Goal: Information Seeking & Learning: Check status

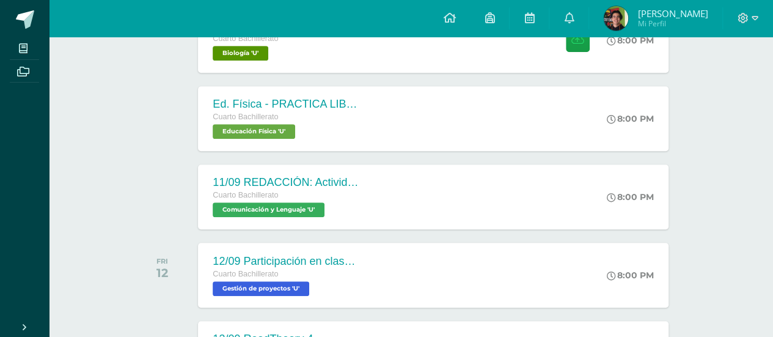
scroll to position [333, 0]
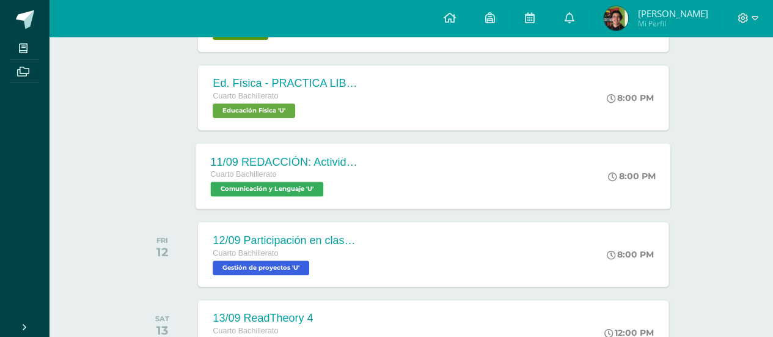
drag, startPoint x: 342, startPoint y: 157, endPoint x: 345, endPoint y: 151, distance: 6.6
click at [343, 157] on div "11/09 REDACCIÓN: Actividad de Guatemala - ACTIVIDAD CERRADA" at bounding box center [285, 161] width 148 height 13
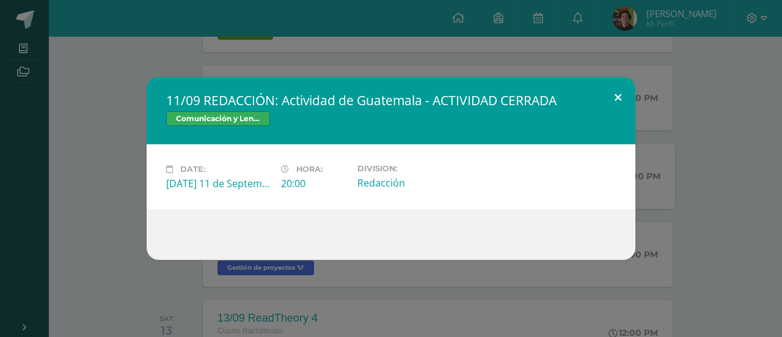
click at [628, 94] on button at bounding box center [618, 98] width 35 height 42
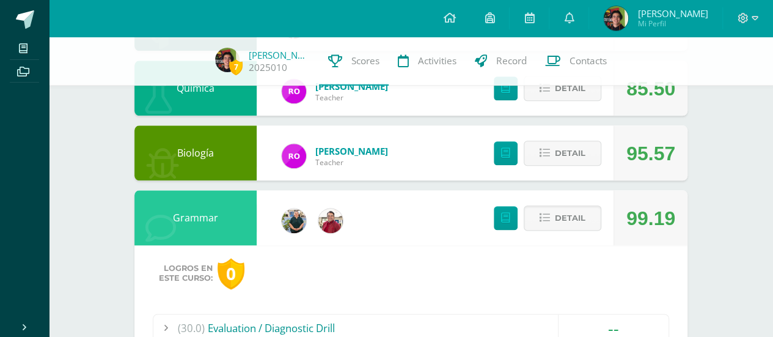
scroll to position [720, 0]
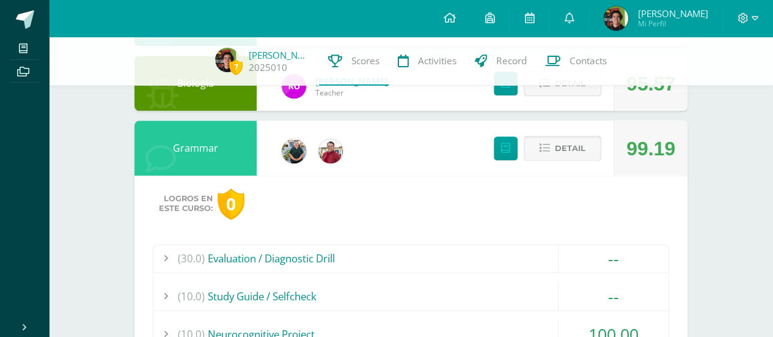
click at [578, 142] on span "Detail" at bounding box center [570, 148] width 31 height 23
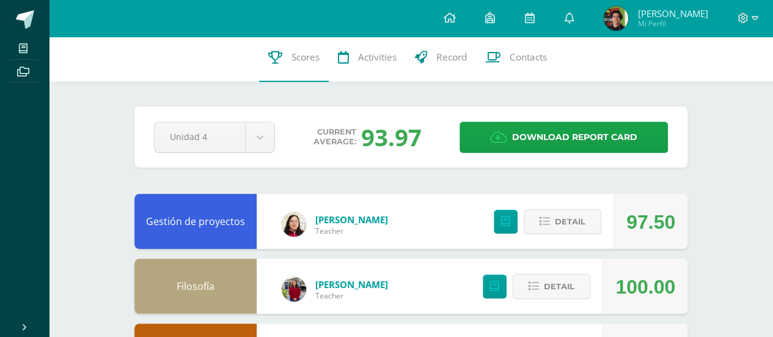
scroll to position [0, 0]
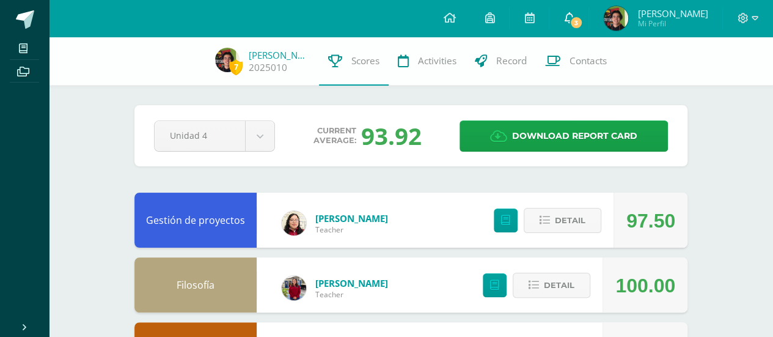
click at [583, 25] on span "3" at bounding box center [575, 22] width 13 height 13
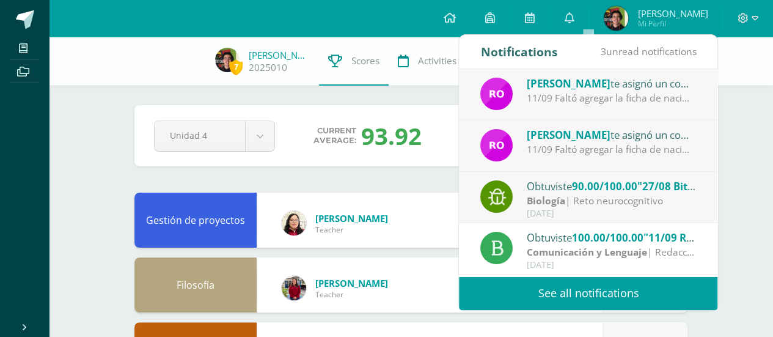
click at [580, 179] on span "90.00/100.00" at bounding box center [604, 186] width 65 height 14
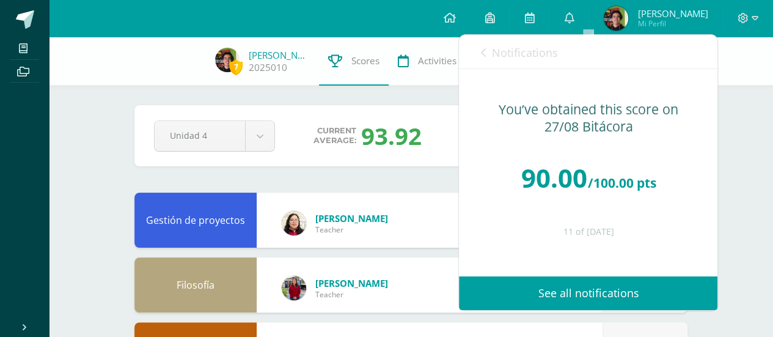
click at [512, 47] on span "Notifications" at bounding box center [524, 52] width 66 height 15
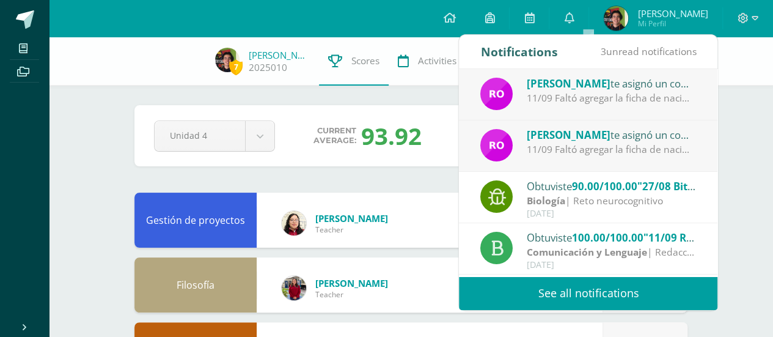
click at [567, 135] on span "[PERSON_NAME]" at bounding box center [569, 135] width 84 height 14
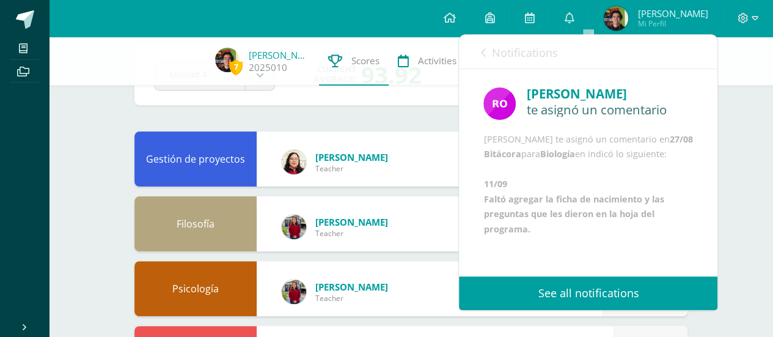
click at [504, 52] on span "Notifications" at bounding box center [524, 52] width 66 height 15
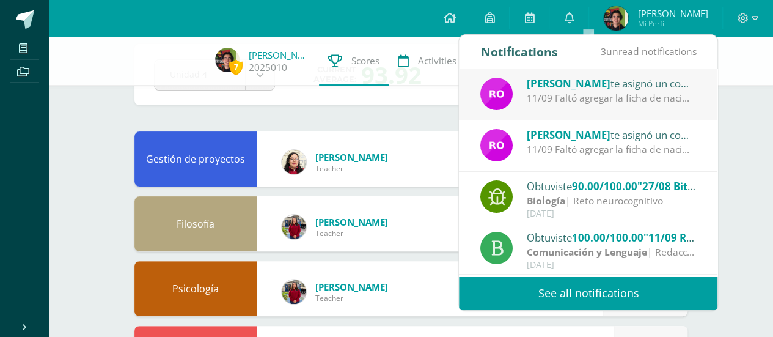
click at [600, 103] on div "11/09 Faltó agregar la ficha de nacimiento y las preguntas que les dieron en la…" at bounding box center [612, 98] width 170 height 14
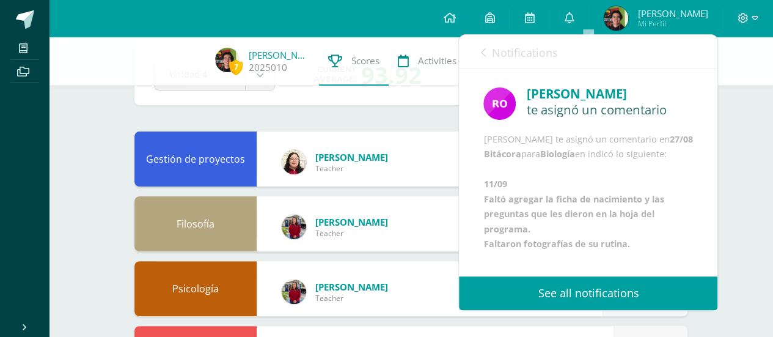
click at [526, 51] on span "Notifications" at bounding box center [524, 52] width 66 height 15
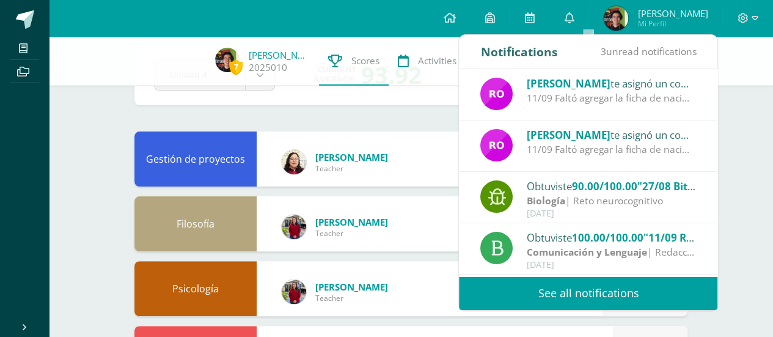
scroll to position [61, 0]
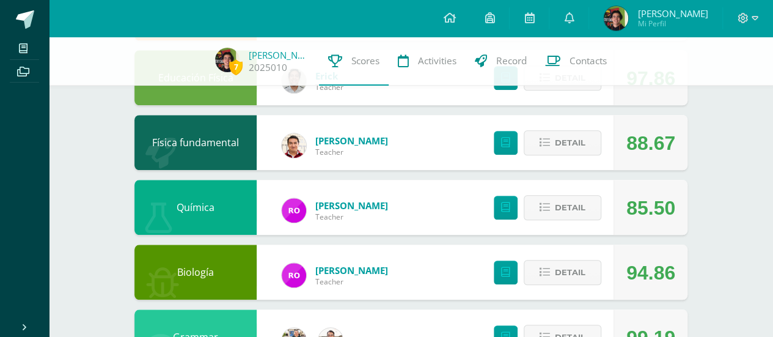
scroll to position [550, 0]
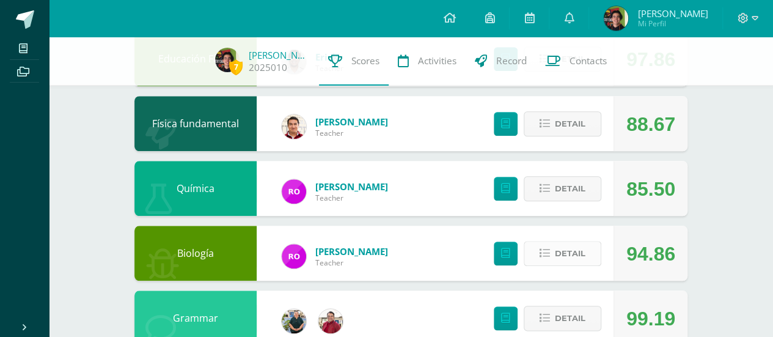
click at [558, 254] on span "Detail" at bounding box center [570, 253] width 31 height 23
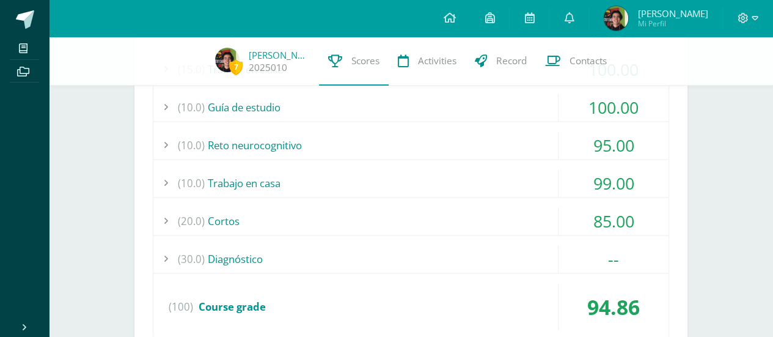
scroll to position [856, 0]
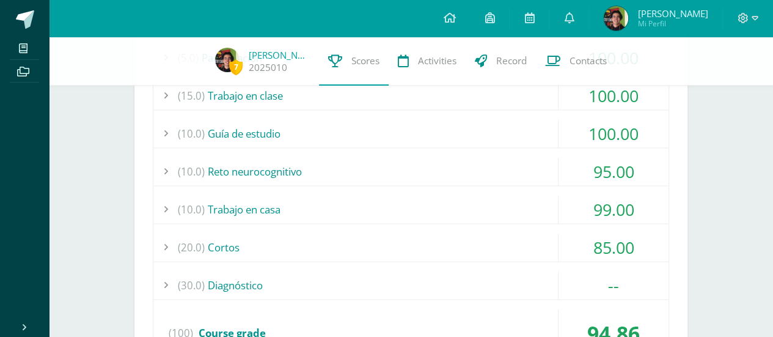
click at [428, 163] on div "(10.0) Reto neurocognitivo" at bounding box center [410, 172] width 515 height 28
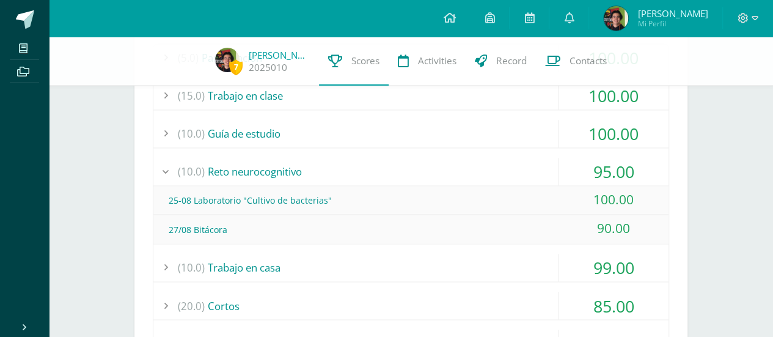
click at [428, 163] on div "(10.0) Reto neurocognitivo" at bounding box center [410, 172] width 515 height 28
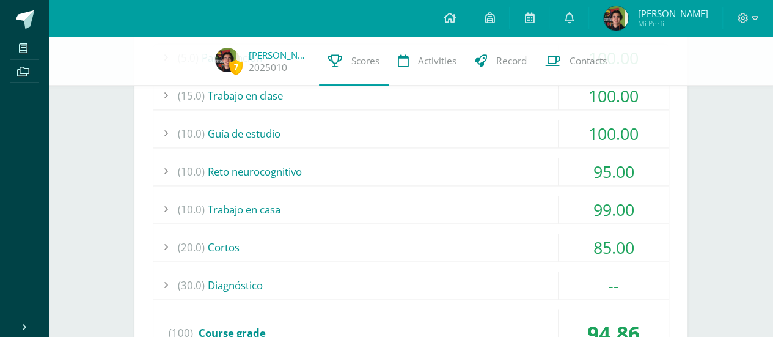
click at [428, 163] on div "(10.0) Reto neurocognitivo" at bounding box center [410, 172] width 515 height 28
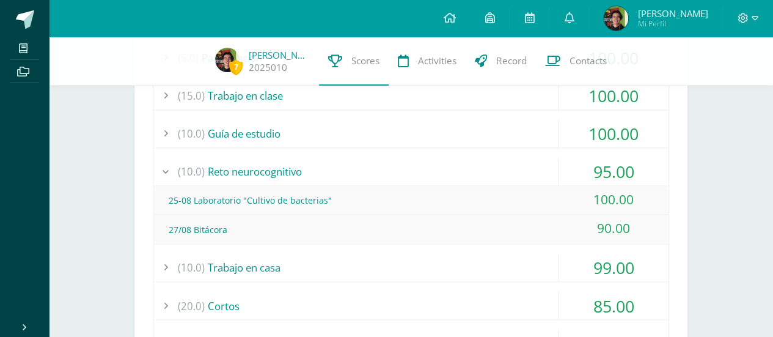
click at [428, 163] on div "(10.0) Reto neurocognitivo" at bounding box center [410, 172] width 515 height 28
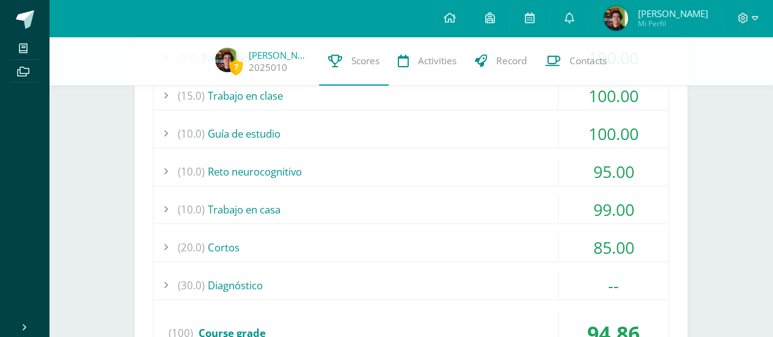
scroll to position [672, 0]
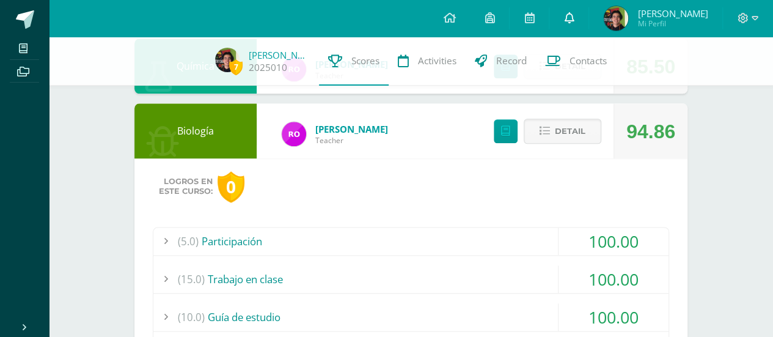
click at [589, 26] on link "0" at bounding box center [569, 18] width 39 height 37
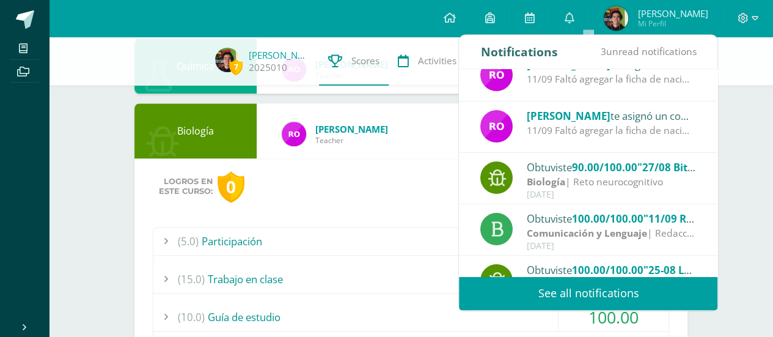
scroll to position [0, 0]
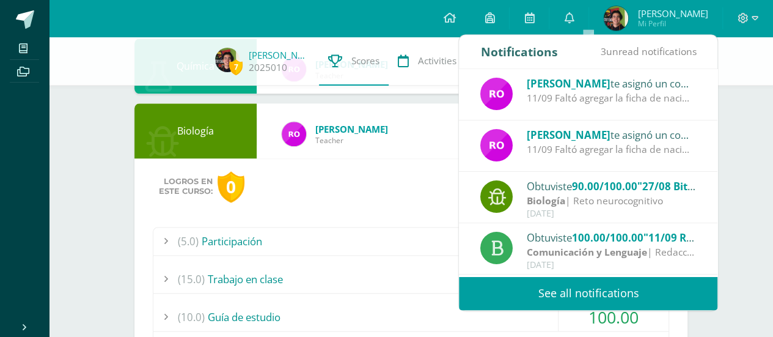
click at [606, 119] on div "Rosemary Ordoñez te asignó un comentario en '27/08 Bitácora' para 'Biología' 11…" at bounding box center [588, 94] width 259 height 51
click at [592, 139] on div "Rosemary Ordoñez te asignó un comentario en '27/08 Bitácora' para 'Biología' 11…" at bounding box center [588, 145] width 259 height 51
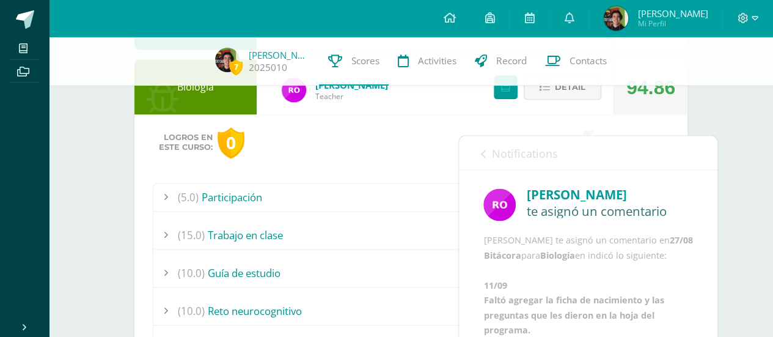
scroll to position [672, 0]
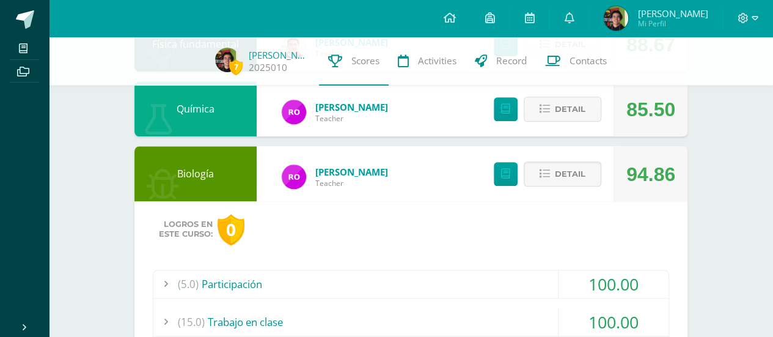
scroll to position [611, 0]
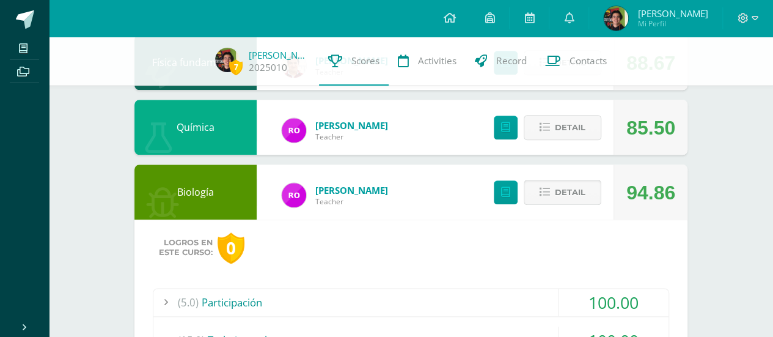
click at [556, 205] on button "Detail" at bounding box center [563, 192] width 78 height 25
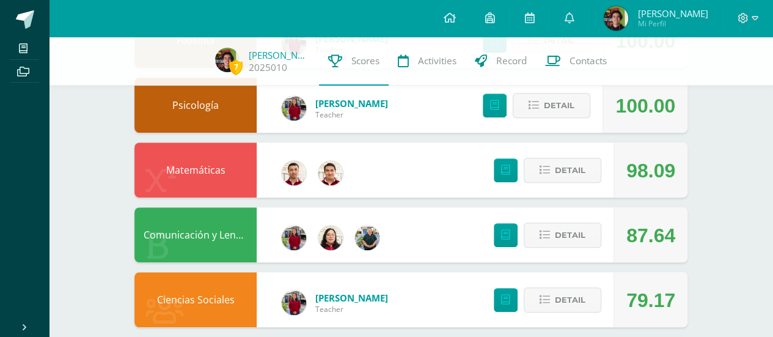
scroll to position [0, 0]
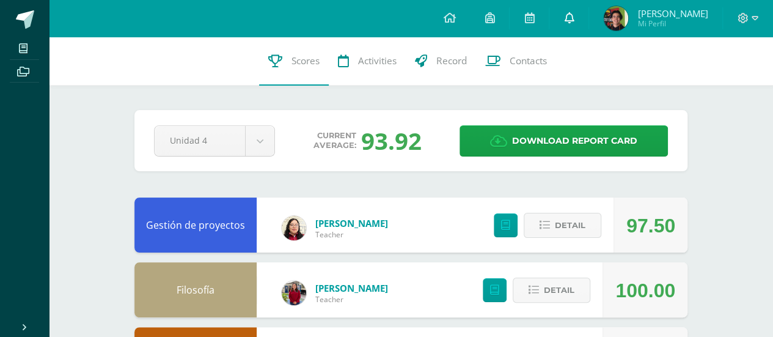
click at [586, 7] on link "0" at bounding box center [569, 18] width 39 height 37
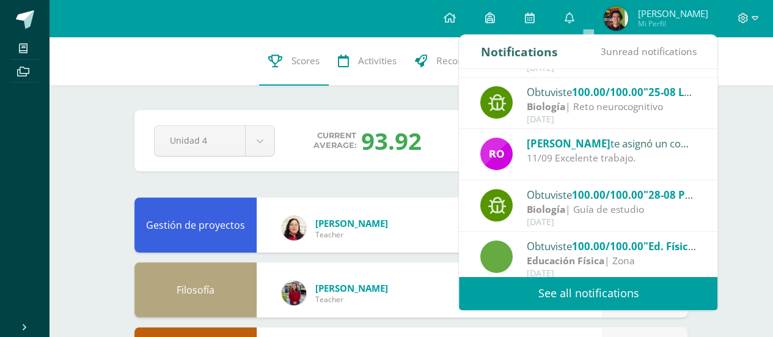
scroll to position [203, 0]
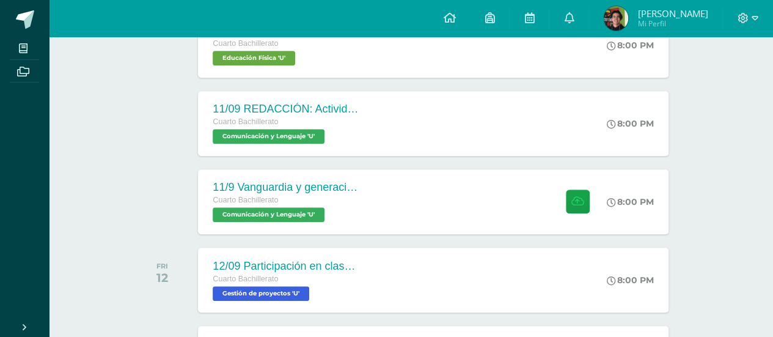
scroll to position [384, 0]
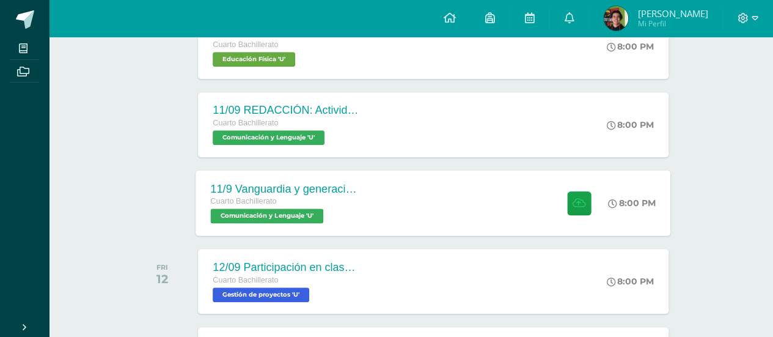
click at [350, 214] on div "Cuarto Bachillerato Comunicación y Lenguaje 'U'" at bounding box center [285, 209] width 148 height 28
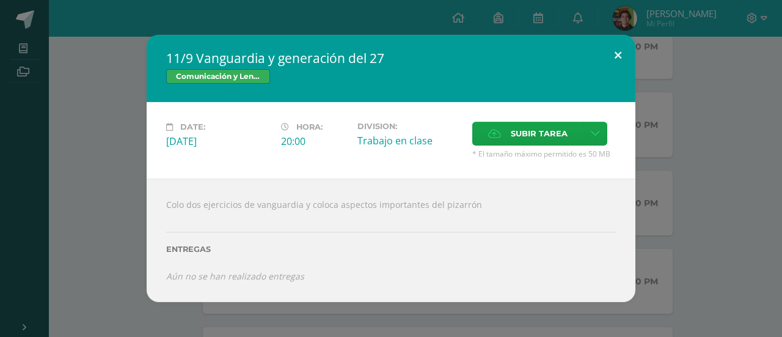
click at [630, 98] on div "11/9 Vanguardia y generación del 27 Comunicación y Lenguaje" at bounding box center [391, 68] width 489 height 67
click at [620, 56] on button at bounding box center [618, 56] width 35 height 42
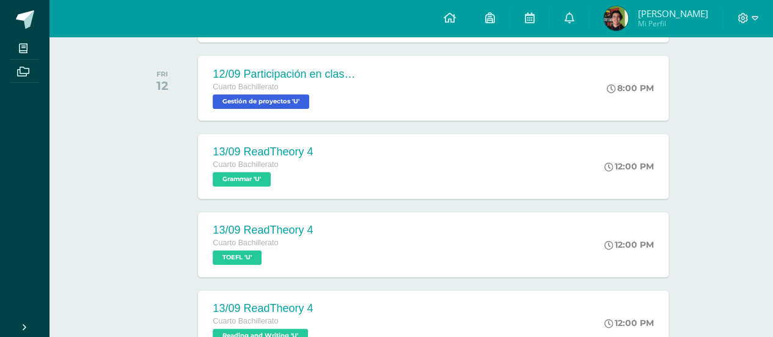
scroll to position [809, 0]
